Goal: Navigation & Orientation: Find specific page/section

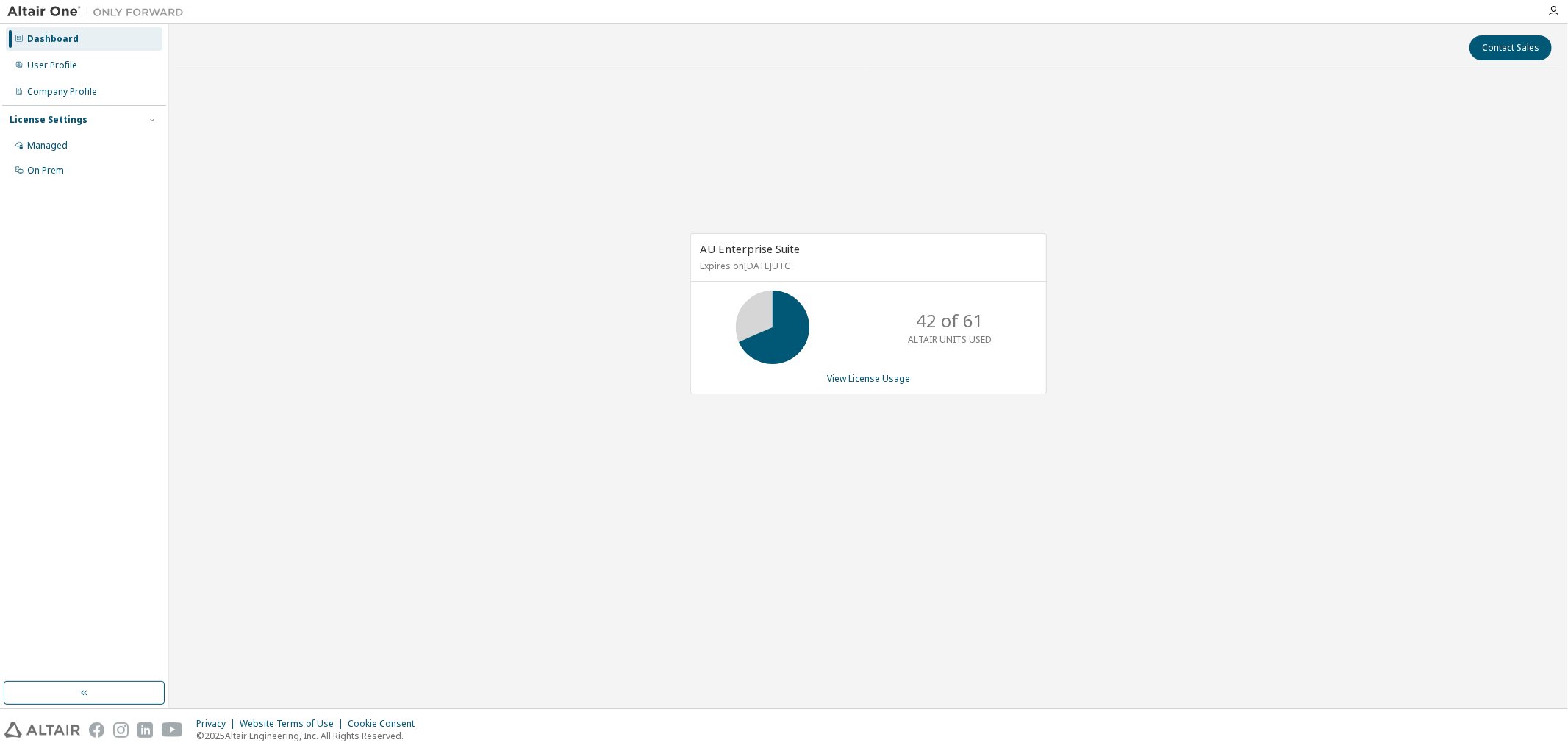
drag, startPoint x: 503, startPoint y: 532, endPoint x: 501, endPoint y: 560, distance: 28.1
click at [503, 532] on div "AU Enterprise Suite Expires on March 21, 2026 UTC 42 of 61 ALTAIR UNITS USED Vi…" at bounding box center [868, 321] width 1384 height 489
click at [629, 184] on div "AU Enterprise Suite Expires on March 21, 2026 UTC 42 of 61 ALTAIR UNITS USED Vi…" at bounding box center [868, 321] width 1384 height 489
